Goal: Check status: Check status

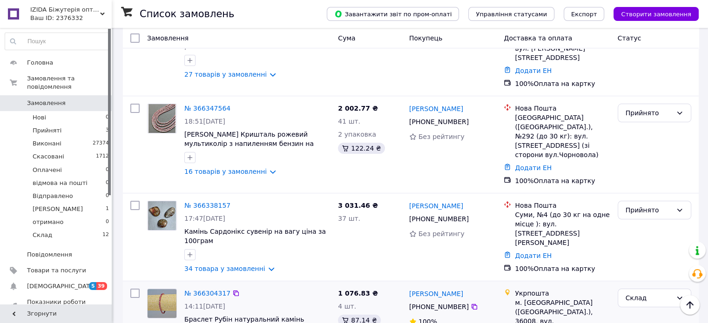
scroll to position [140, 0]
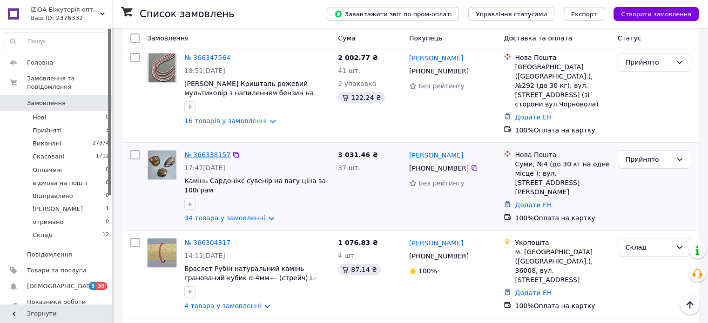
click at [211, 151] on link "№ 366338157" at bounding box center [207, 154] width 46 height 7
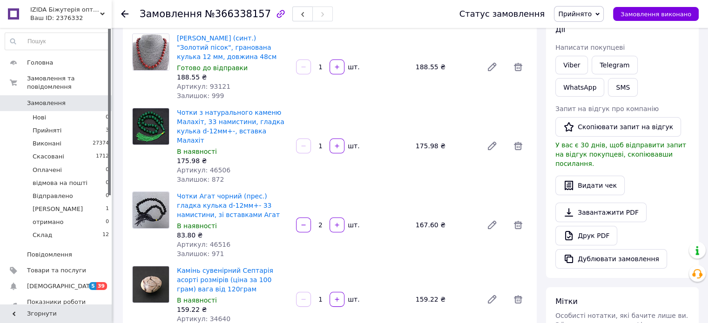
scroll to position [140, 0]
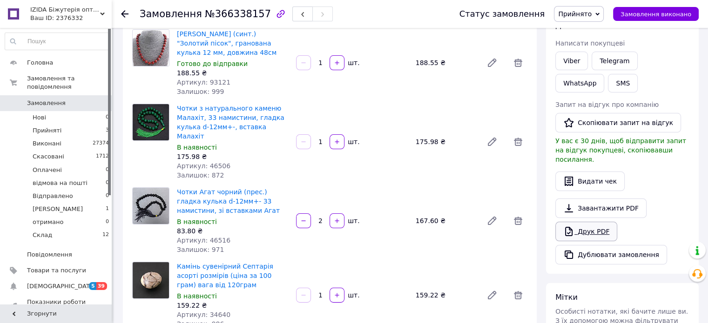
click at [592, 222] on link "Друк PDF" at bounding box center [586, 232] width 62 height 20
drag, startPoint x: 459, startPoint y: 109, endPoint x: 511, endPoint y: 153, distance: 68.0
click at [460, 109] on div "Чотки з натурального каменю Малахіт, 33 намистини, гладка кулька d-12мм+-, вста…" at bounding box center [352, 142] width 358 height 80
click at [587, 222] on link "Друк PDF" at bounding box center [586, 232] width 62 height 20
click at [126, 13] on icon at bounding box center [124, 13] width 7 height 7
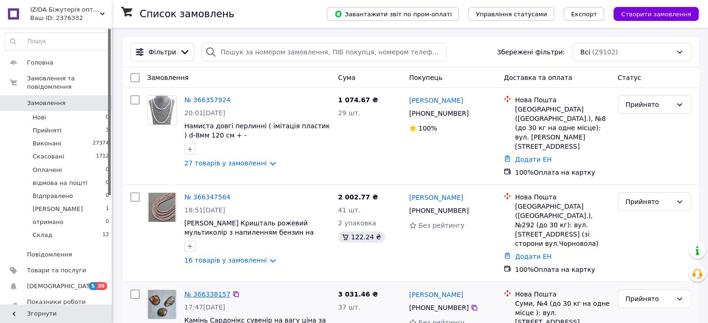
click at [205, 291] on link "№ 366338157" at bounding box center [207, 294] width 46 height 7
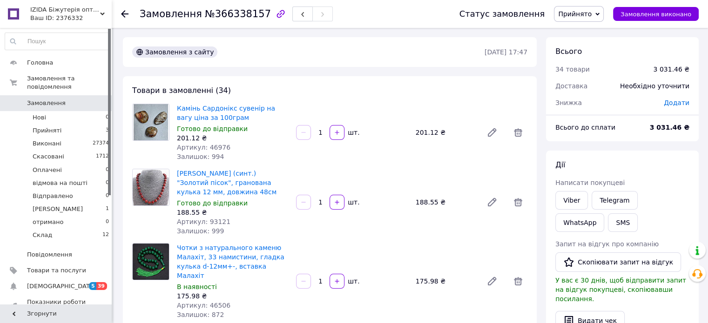
click at [124, 14] on use at bounding box center [124, 13] width 7 height 7
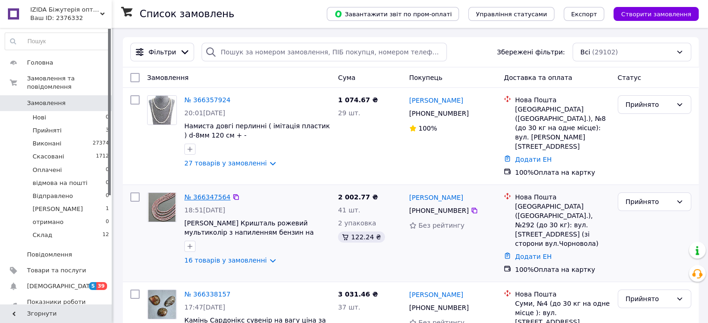
click at [205, 194] on link "№ 366347564" at bounding box center [207, 197] width 46 height 7
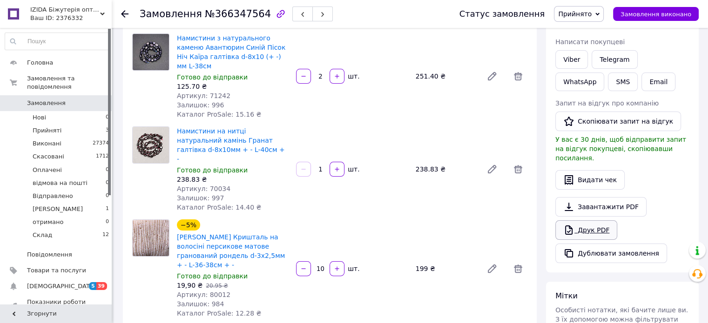
scroll to position [186, 0]
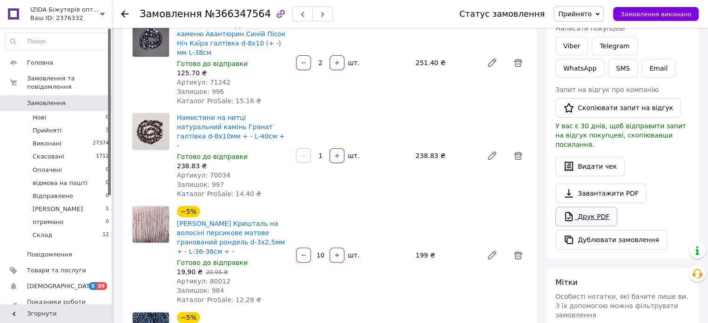
click at [587, 207] on link "Друк PDF" at bounding box center [586, 217] width 62 height 20
click at [434, 88] on div "Намистини з натурального каменю Авантюрин Синій Пісок Ніч Каїра галтівка d-8х10…" at bounding box center [352, 62] width 358 height 89
click at [598, 207] on link "Друк PDF" at bounding box center [586, 217] width 62 height 20
click at [123, 13] on use at bounding box center [124, 13] width 7 height 7
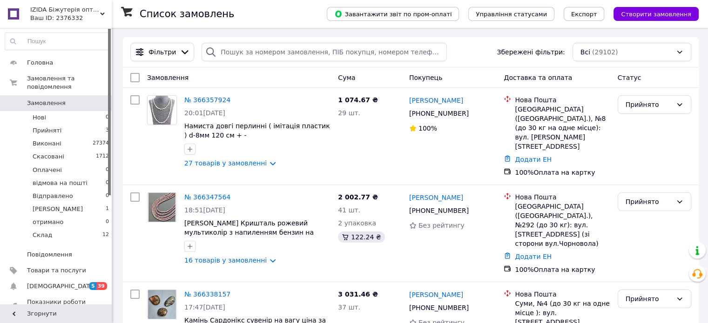
click at [195, 99] on link "№ 366357924" at bounding box center [207, 99] width 46 height 7
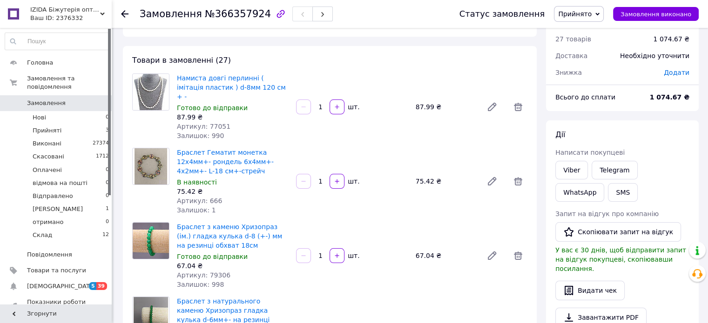
scroll to position [93, 0]
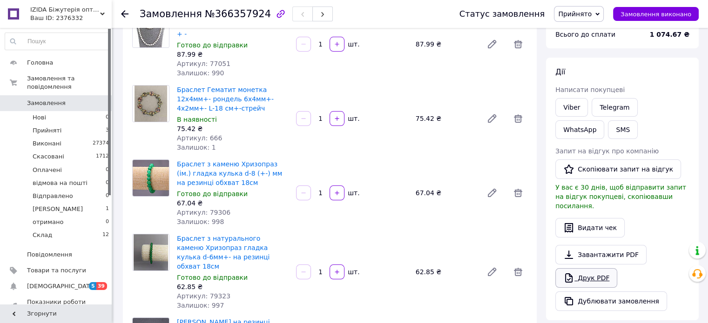
click at [596, 269] on link "Друк PDF" at bounding box center [586, 279] width 62 height 20
click at [592, 269] on link "Друк PDF" at bounding box center [586, 279] width 62 height 20
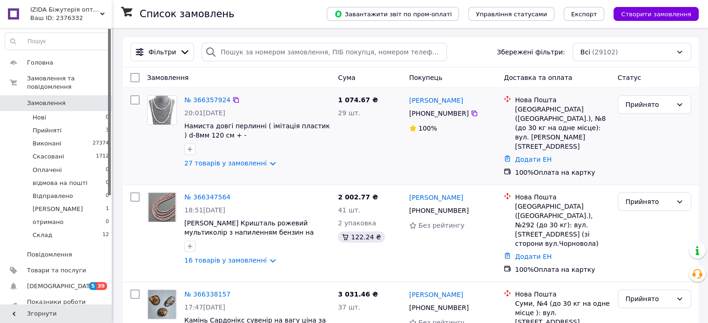
drag, startPoint x: 355, startPoint y: 149, endPoint x: 343, endPoint y: 155, distance: 13.7
click at [354, 150] on div "1 074.67 ₴ 29 шт." at bounding box center [369, 136] width 71 height 89
click at [215, 98] on link "№ 366357924" at bounding box center [207, 99] width 46 height 7
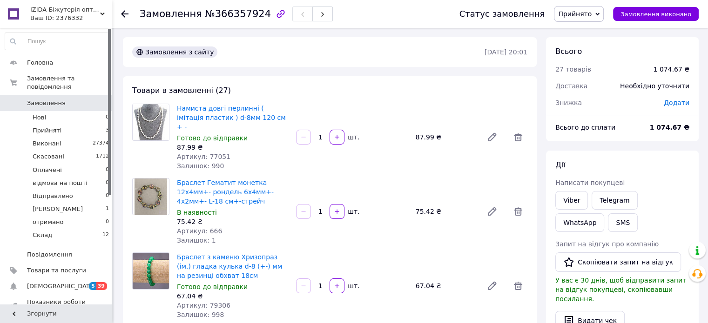
scroll to position [140, 0]
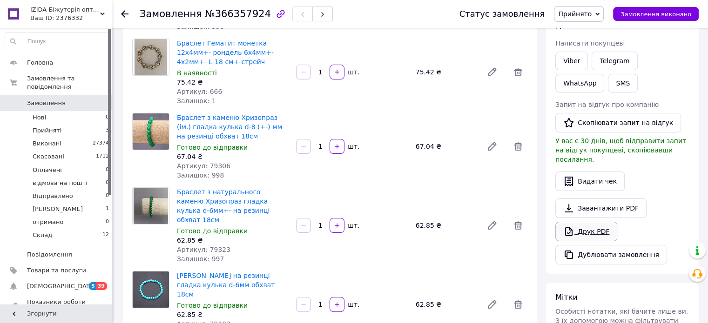
click at [594, 222] on link "Друк PDF" at bounding box center [586, 232] width 62 height 20
click at [123, 13] on use at bounding box center [124, 13] width 7 height 7
